Goal: Task Accomplishment & Management: Complete application form

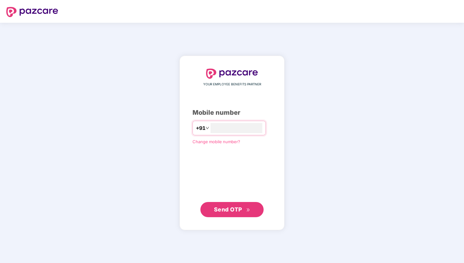
type input "**********"
click at [232, 213] on span "Send OTP" at bounding box center [232, 209] width 36 height 9
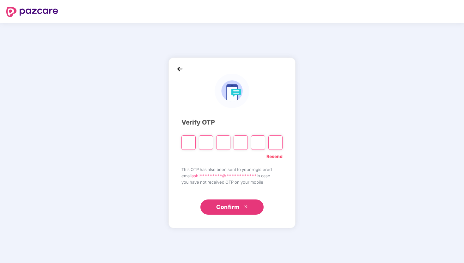
type input "*"
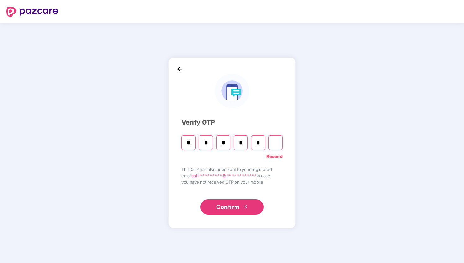
type input "*"
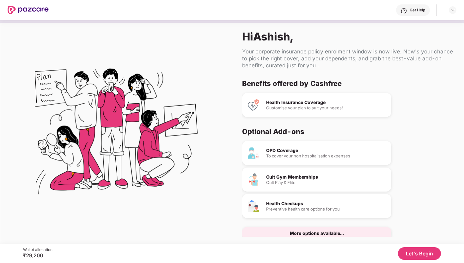
scroll to position [3, 0]
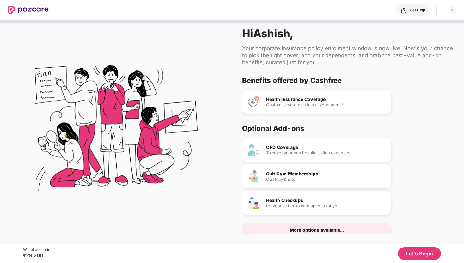
click at [410, 256] on button "Let's Begin" at bounding box center [419, 253] width 43 height 13
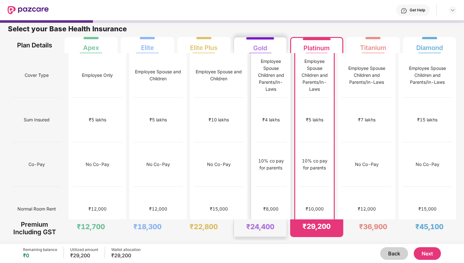
click at [260, 143] on div "10% co pay for parents" at bounding box center [271, 164] width 32 height 45
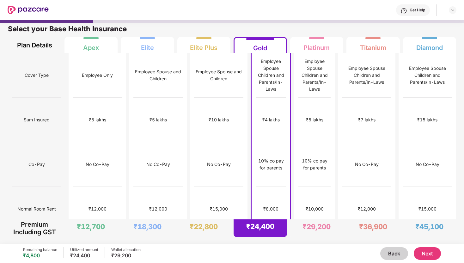
click at [422, 252] on button "Next" at bounding box center [427, 253] width 27 height 13
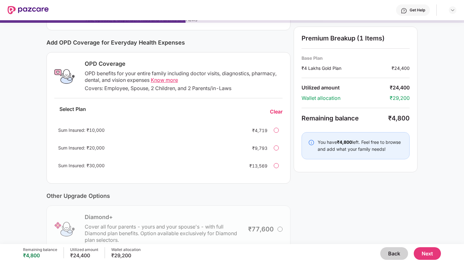
scroll to position [72, 0]
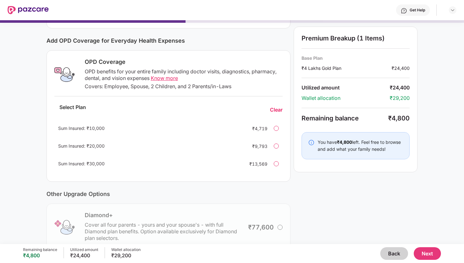
click at [168, 74] on div "OPD benefits for your entire family including doctor visits, diagnostics, pharm…" at bounding box center [184, 74] width 198 height 13
click at [166, 76] on span "Know more" at bounding box center [164, 78] width 27 height 6
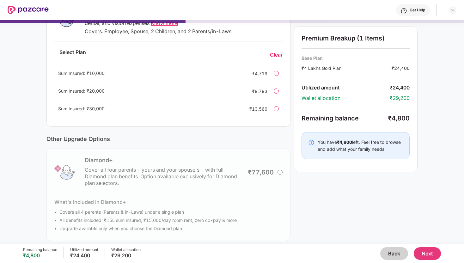
scroll to position [132, 0]
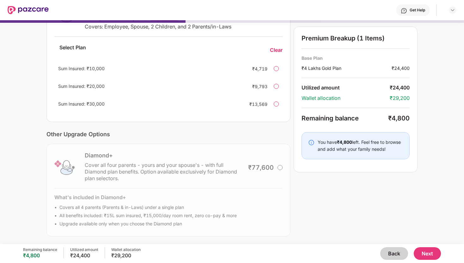
click at [435, 253] on button "Next" at bounding box center [427, 253] width 27 height 13
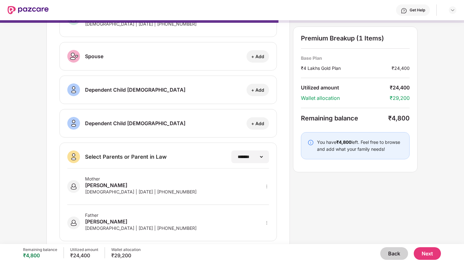
scroll to position [0, 0]
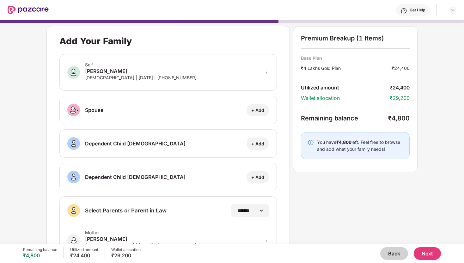
click at [427, 253] on button "Next" at bounding box center [427, 253] width 27 height 13
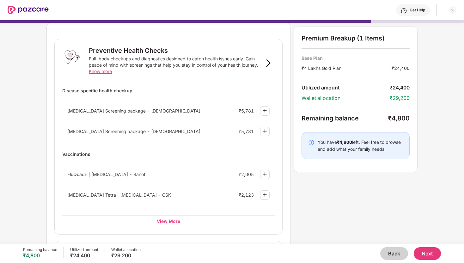
scroll to position [19, 0]
click at [267, 62] on img at bounding box center [269, 63] width 8 height 8
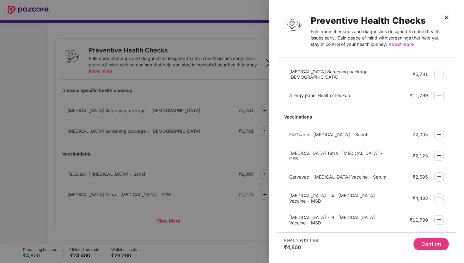
scroll to position [161, 0]
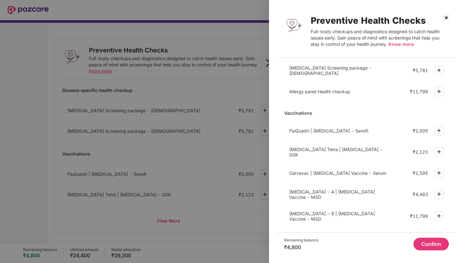
click at [447, 20] on img at bounding box center [446, 18] width 10 height 10
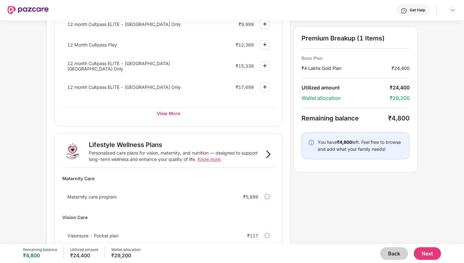
scroll to position [306, 0]
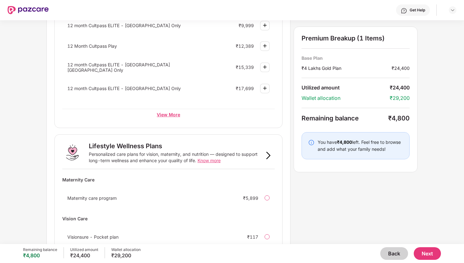
click at [153, 114] on div "View More" at bounding box center [168, 114] width 213 height 11
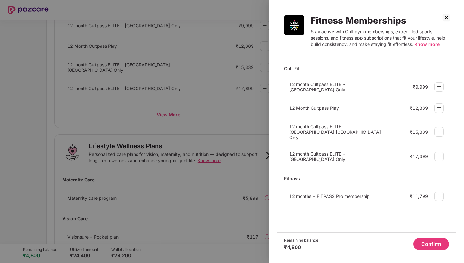
click at [445, 17] on img at bounding box center [446, 18] width 10 height 10
